Goal: Information Seeking & Learning: Learn about a topic

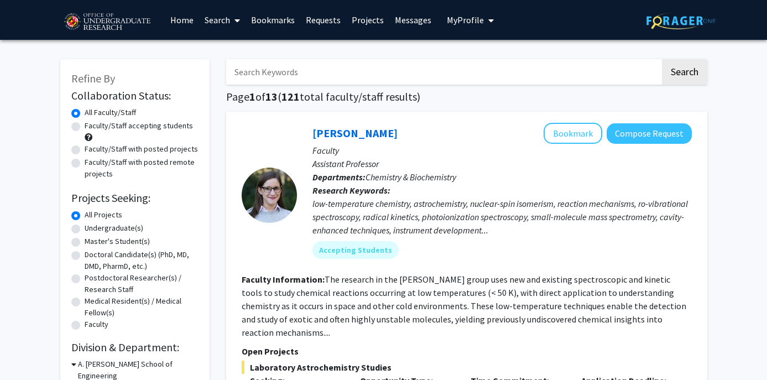
click at [125, 231] on label "Undergraduate(s)" at bounding box center [114, 228] width 59 height 12
click at [92, 229] on input "Undergraduate(s)" at bounding box center [88, 225] width 7 height 7
radio input "true"
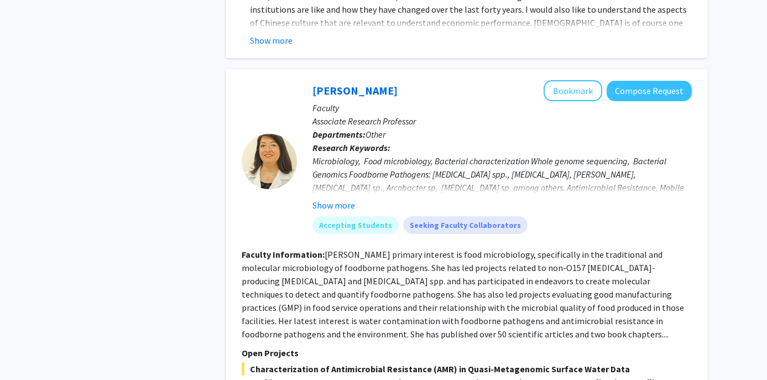
scroll to position [5127, 0]
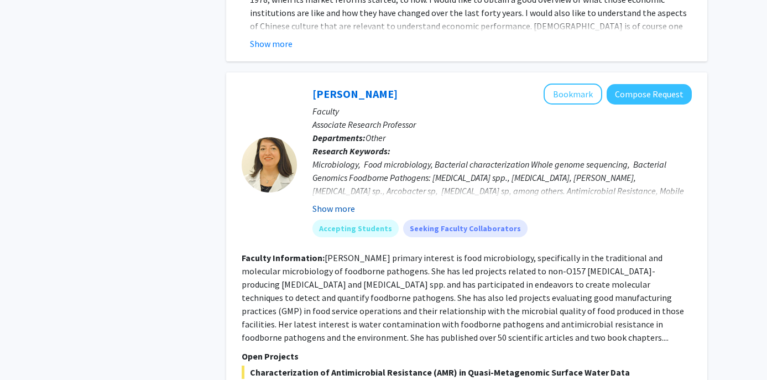
click at [329, 202] on button "Show more" at bounding box center [333, 208] width 43 height 13
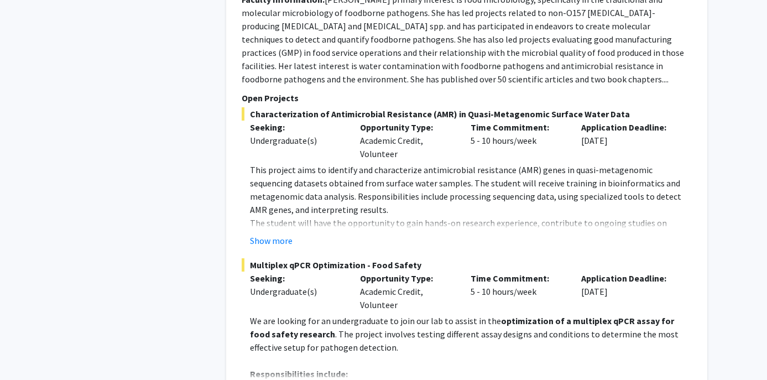
scroll to position [5404, 0]
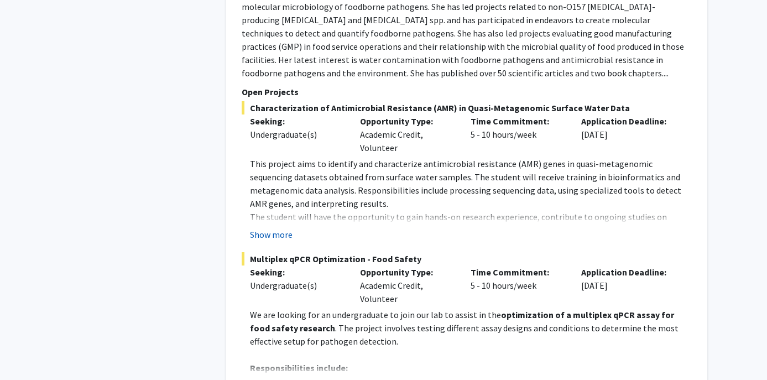
click at [278, 228] on button "Show more" at bounding box center [271, 234] width 43 height 13
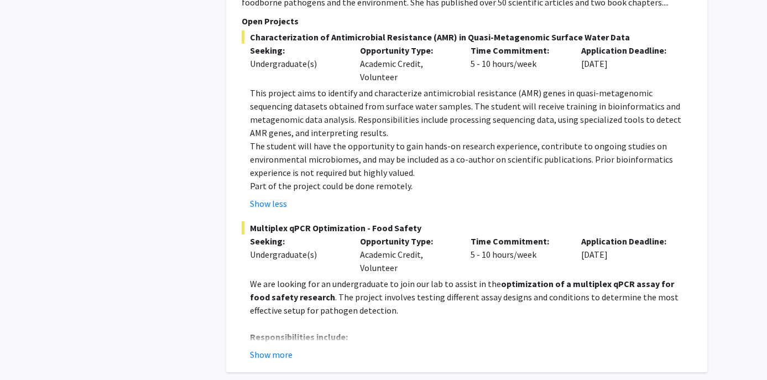
scroll to position [5508, 0]
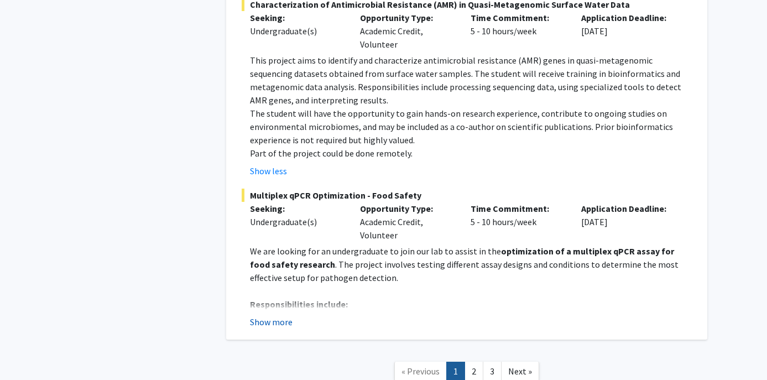
click at [259, 315] on button "Show more" at bounding box center [271, 321] width 43 height 13
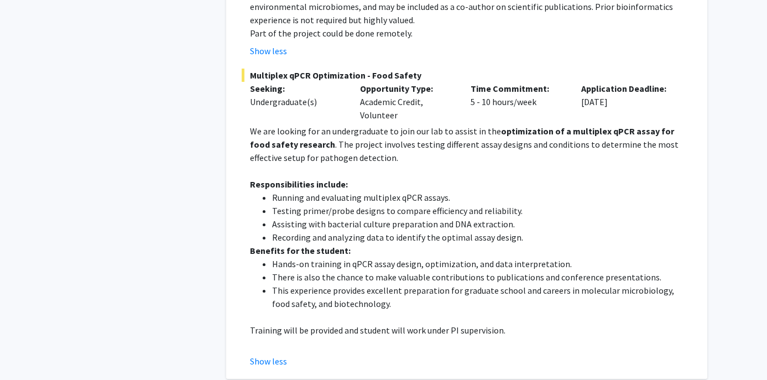
scroll to position [5643, 0]
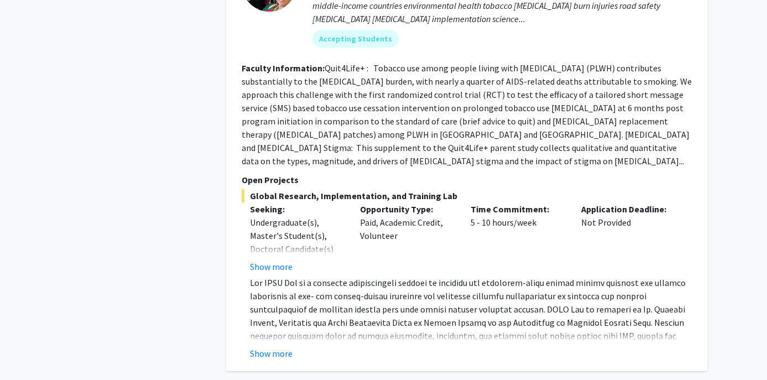
scroll to position [1423, 0]
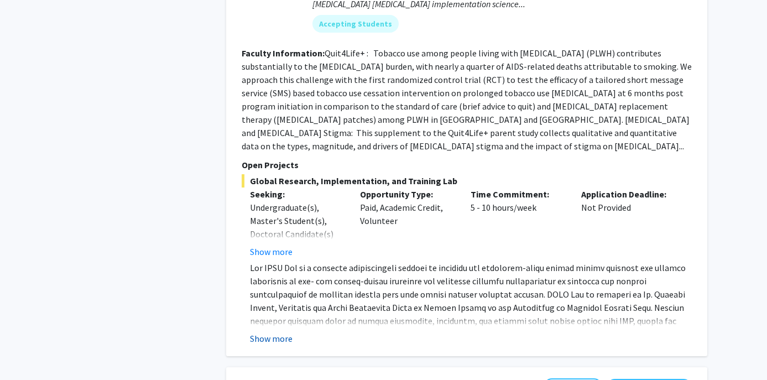
click at [277, 332] on button "Show more" at bounding box center [271, 338] width 43 height 13
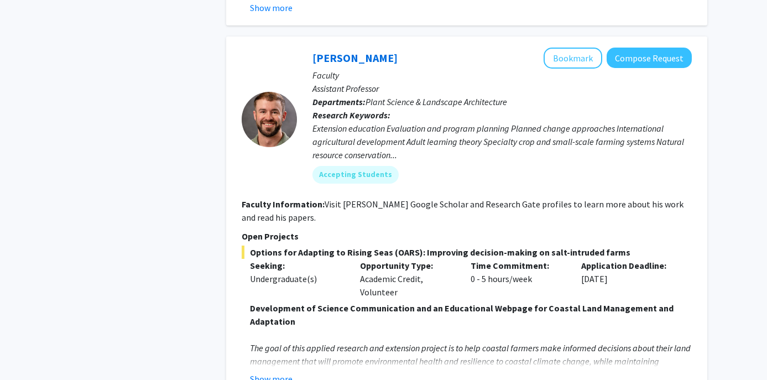
scroll to position [3997, 0]
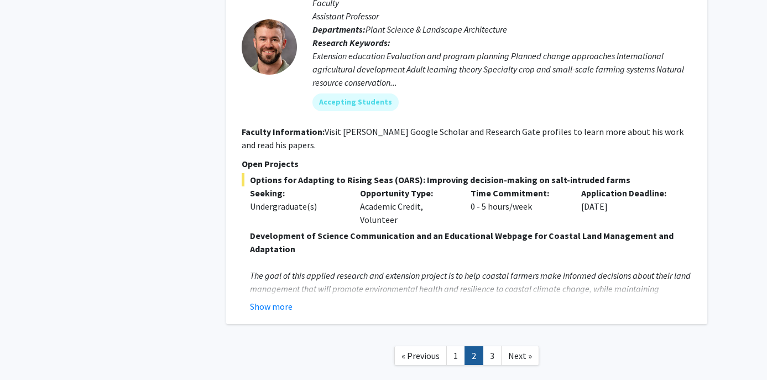
click at [490, 335] on nav "« Previous 1 2 3 Next »" at bounding box center [466, 357] width 481 height 45
click at [490, 346] on link "3" at bounding box center [492, 355] width 19 height 19
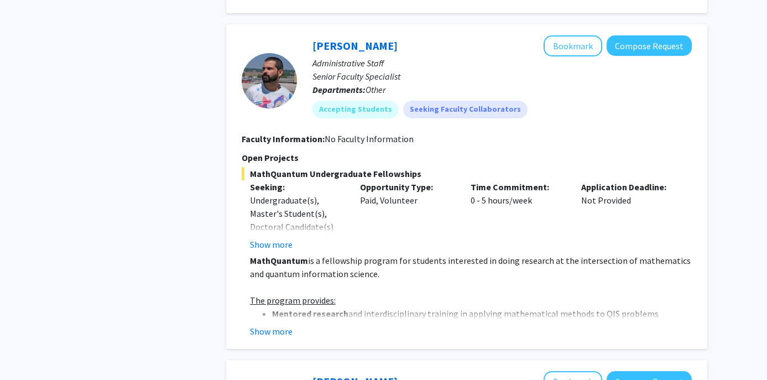
scroll to position [1096, 0]
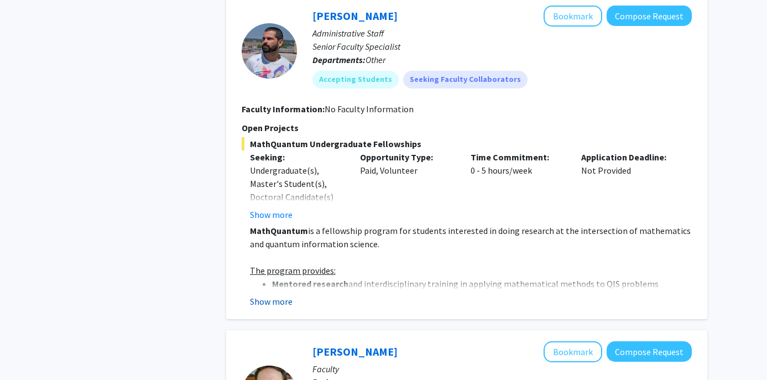
click at [280, 299] on button "Show more" at bounding box center [271, 301] width 43 height 13
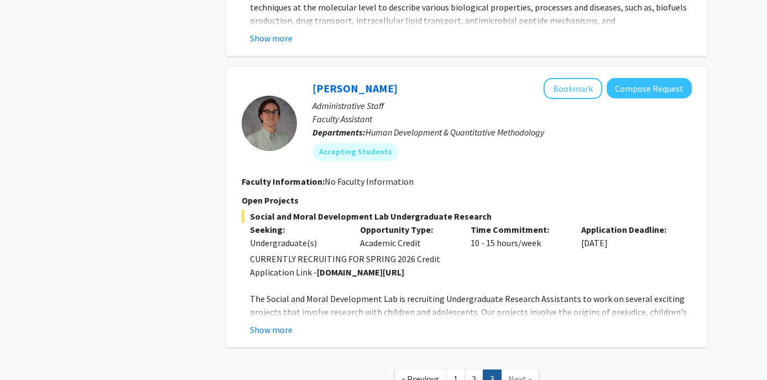
scroll to position [2125, 0]
